Goal: Check status: Check status

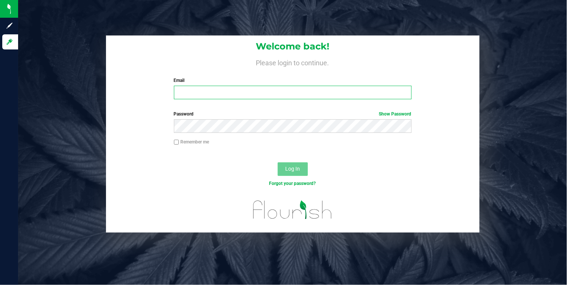
type input "[EMAIL_ADDRESS][DOMAIN_NAME]"
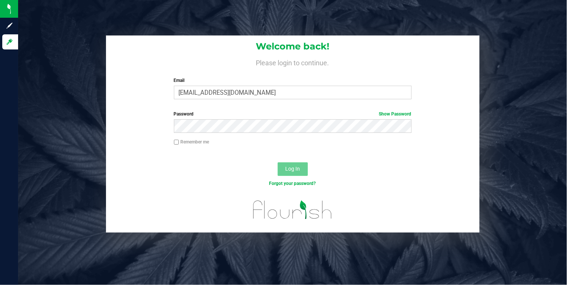
click at [287, 168] on span "Log In" at bounding box center [292, 169] width 15 height 6
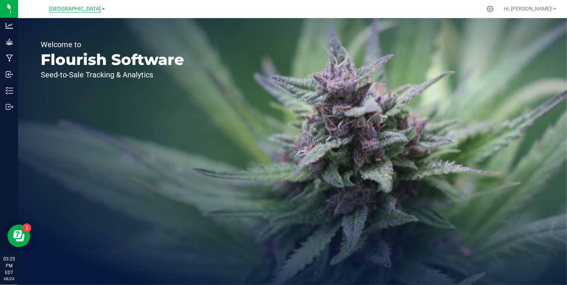
click at [97, 6] on span "[GEOGRAPHIC_DATA]" at bounding box center [75, 9] width 52 height 7
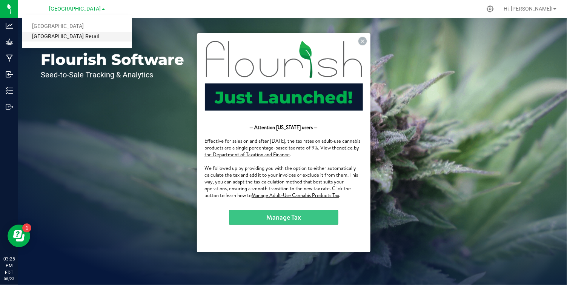
click at [77, 38] on link "[GEOGRAPHIC_DATA] Retail" at bounding box center [77, 37] width 110 height 10
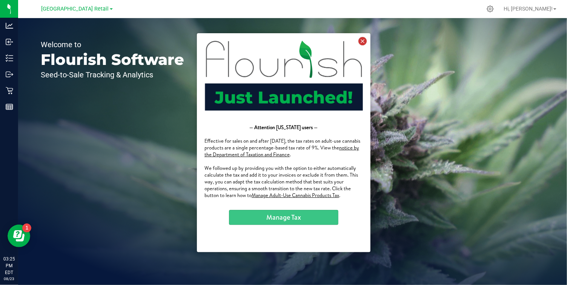
click at [364, 41] on icon at bounding box center [362, 41] width 8 height 8
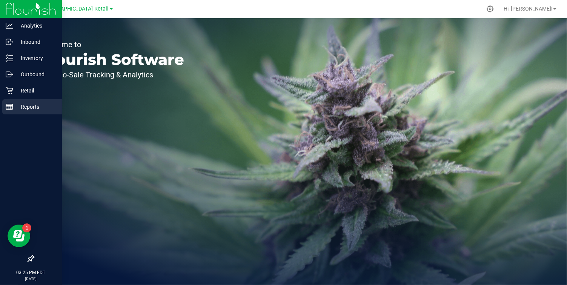
click at [9, 107] on line at bounding box center [9, 107] width 7 height 0
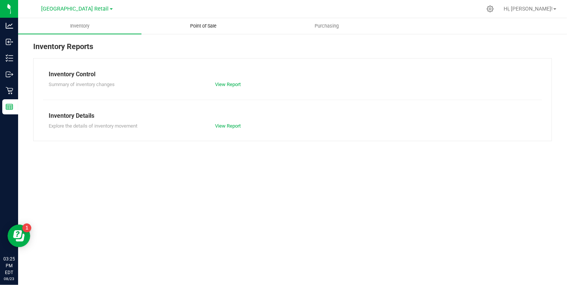
click at [204, 21] on uib-tab-heading "Point of Sale" at bounding box center [203, 25] width 123 height 15
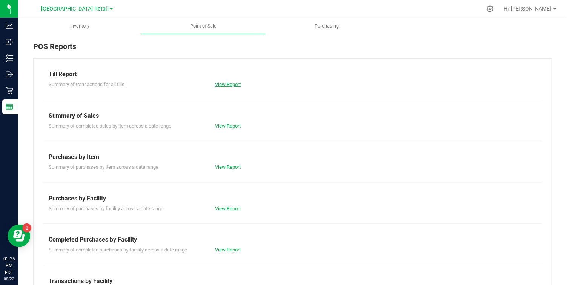
click at [220, 87] on link "View Report" at bounding box center [228, 84] width 26 height 6
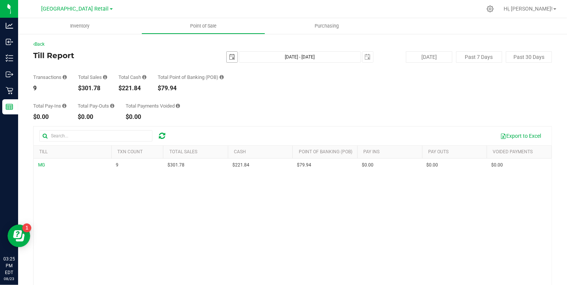
click at [231, 54] on span "select" at bounding box center [232, 57] width 6 height 6
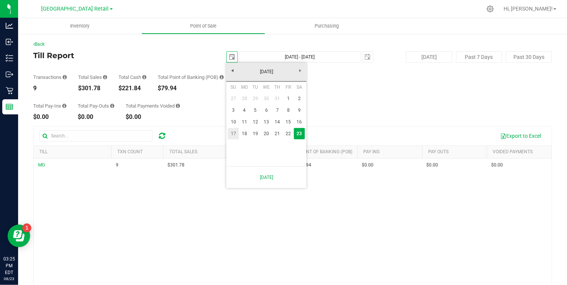
click at [234, 132] on link "17" at bounding box center [233, 134] width 11 height 12
type input "[DATE]"
type input "[DATE] - [DATE]"
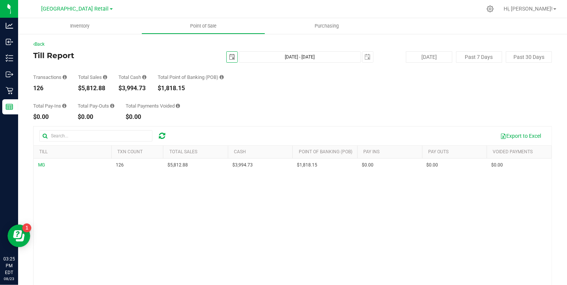
click at [230, 57] on span "select" at bounding box center [232, 57] width 6 height 6
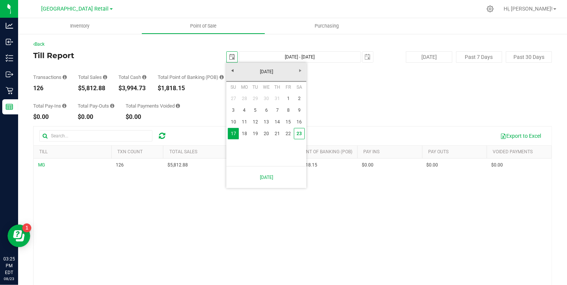
click at [214, 42] on div "Back" at bounding box center [292, 44] width 519 height 7
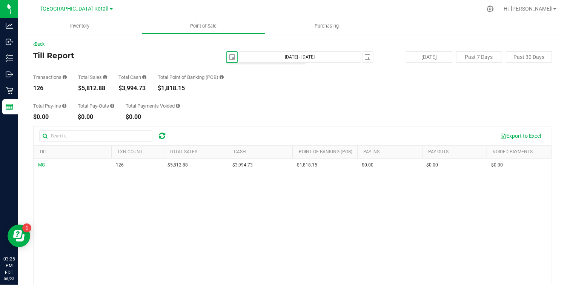
scroll to position [0, 0]
